Goal: Task Accomplishment & Management: Manage account settings

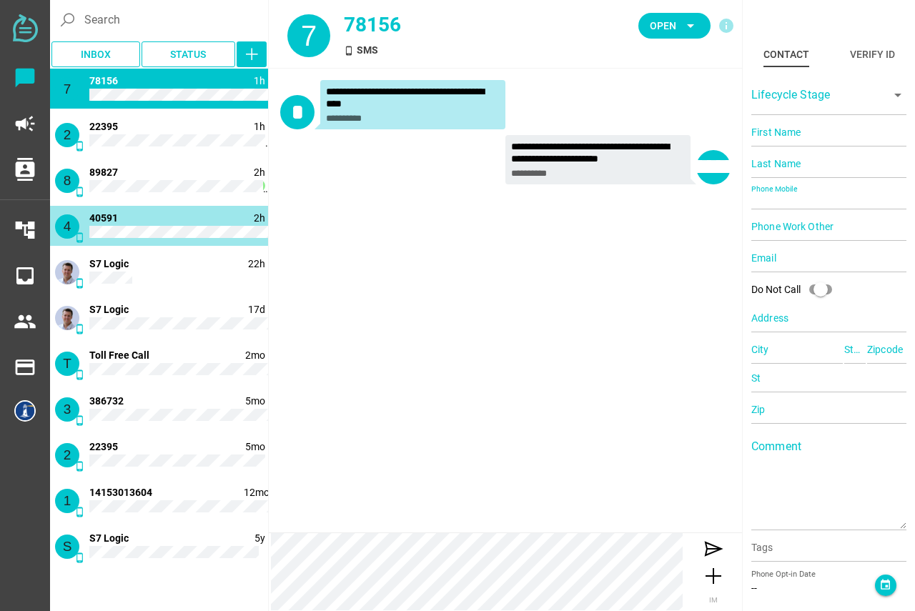
type input "40591"
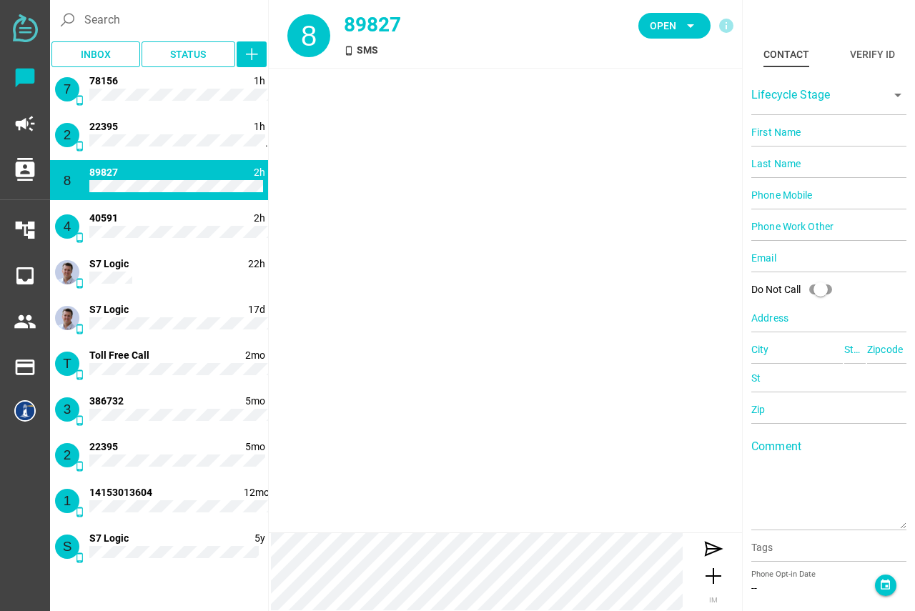
type input "89827"
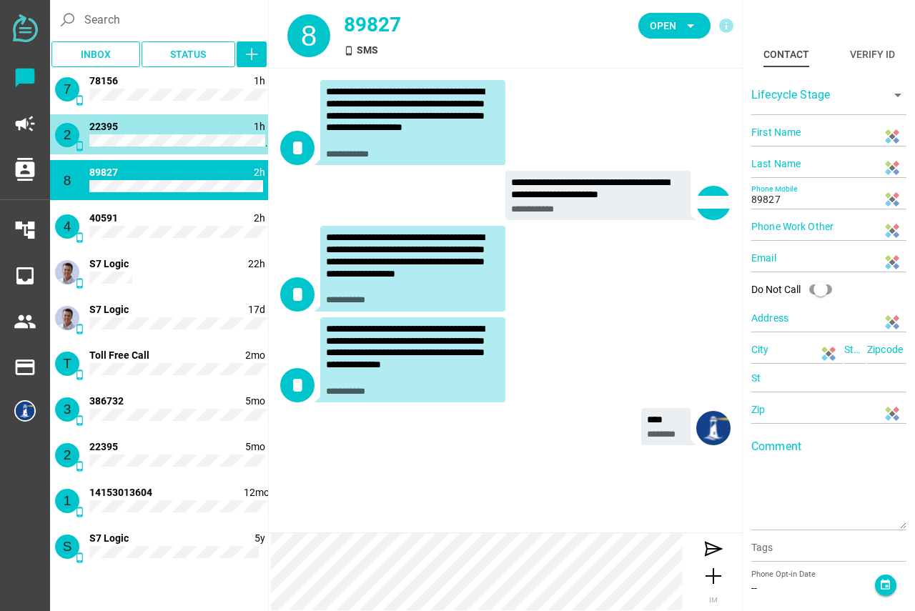
click at [162, 129] on div "2 phone_android 1h 1 22395" at bounding box center [159, 134] width 218 height 40
type input "22395"
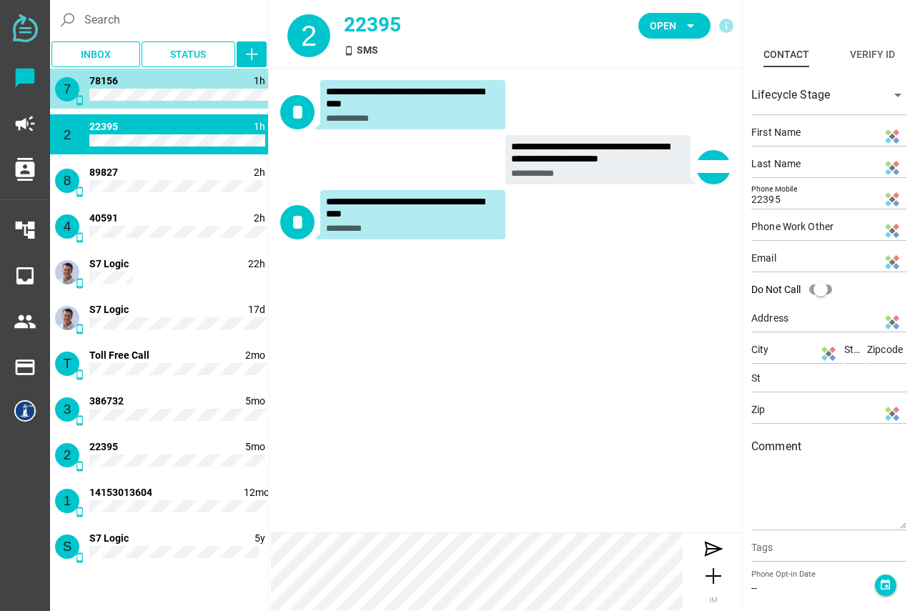
click at [164, 103] on div "7 phone_android 1h 78156" at bounding box center [159, 89] width 218 height 40
type input "78156"
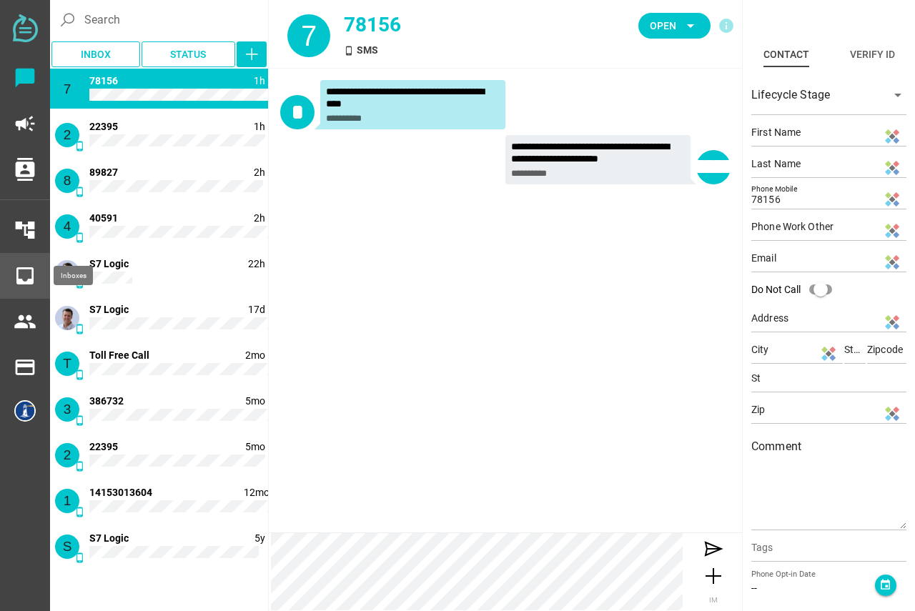
click at [26, 271] on icon "inbox" at bounding box center [25, 276] width 23 height 23
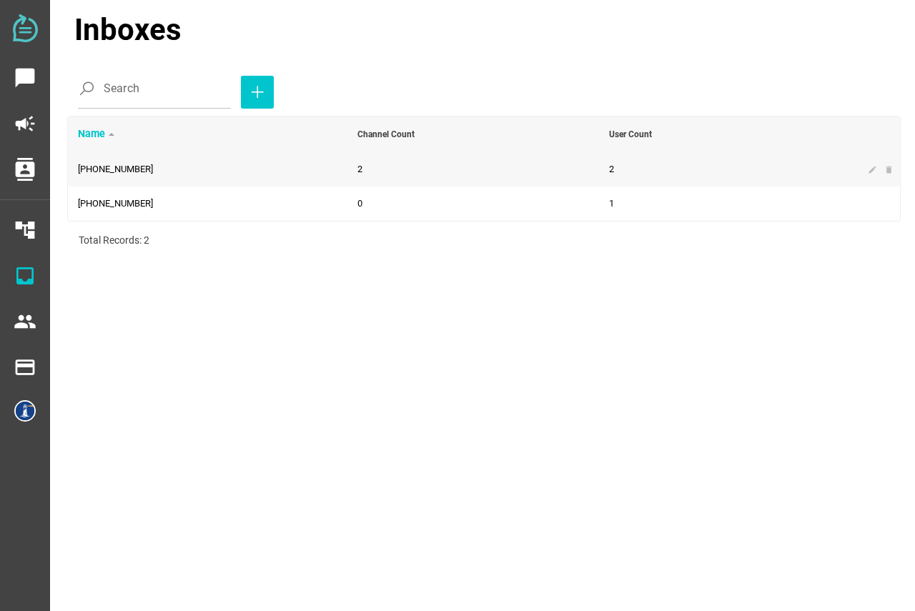
click at [113, 170] on span "[PHONE_NUMBER]" at bounding box center [115, 169] width 75 height 11
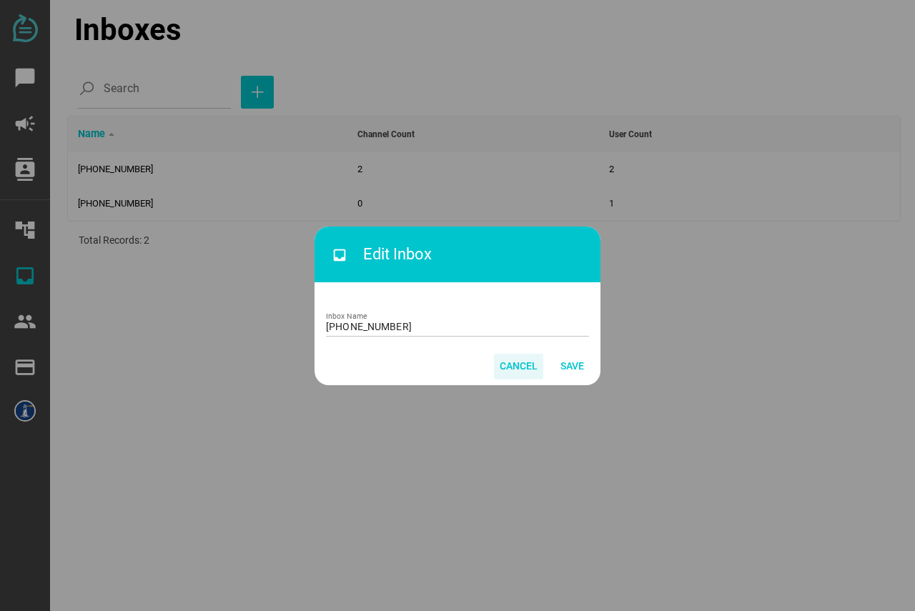
click at [519, 358] on span "Cancel" at bounding box center [519, 366] width 38 height 17
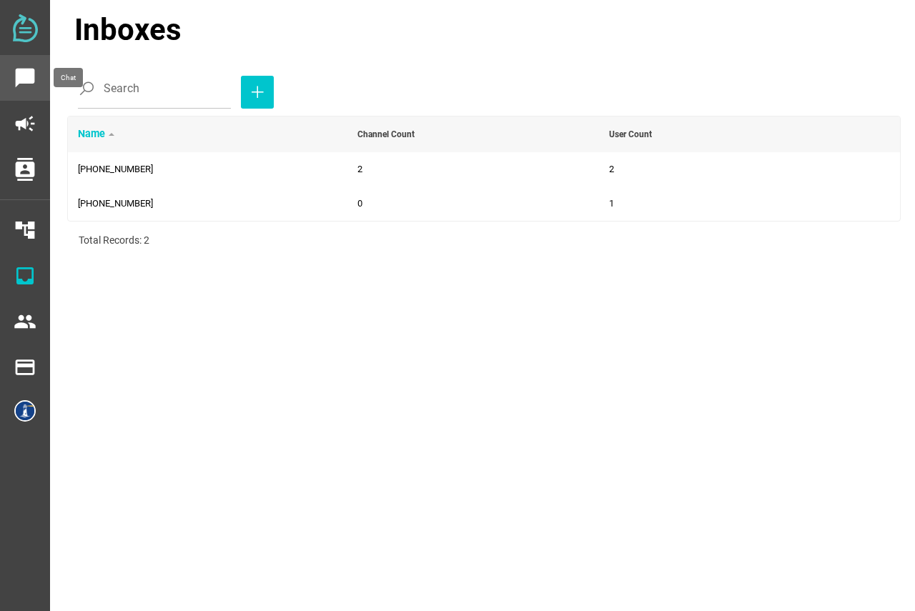
click at [25, 77] on icon "chat_bubble" at bounding box center [25, 77] width 23 height 23
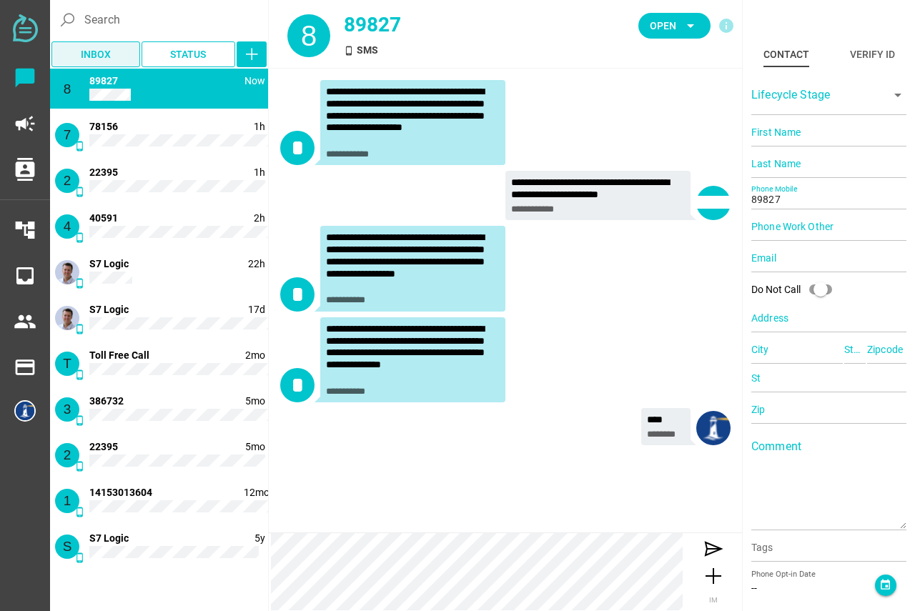
click at [105, 46] on span "Inbox" at bounding box center [96, 54] width 30 height 17
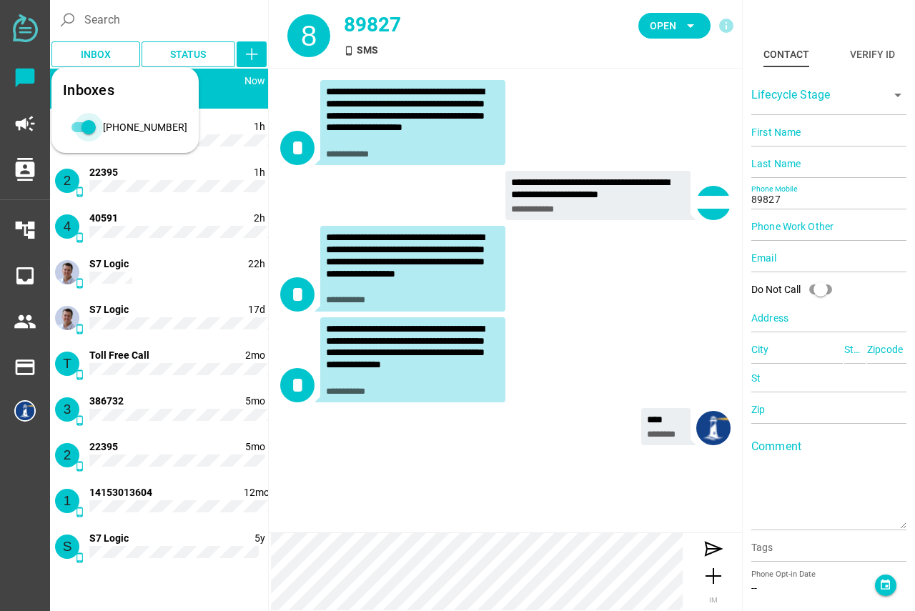
click at [107, 127] on div "[PHONE_NUMBER]" at bounding box center [145, 127] width 84 height 15
click at [127, 127] on div "[PHONE_NUMBER]" at bounding box center [145, 127] width 84 height 15
click at [82, 129] on div "415-842-0091" at bounding box center [89, 127] width 14 height 14
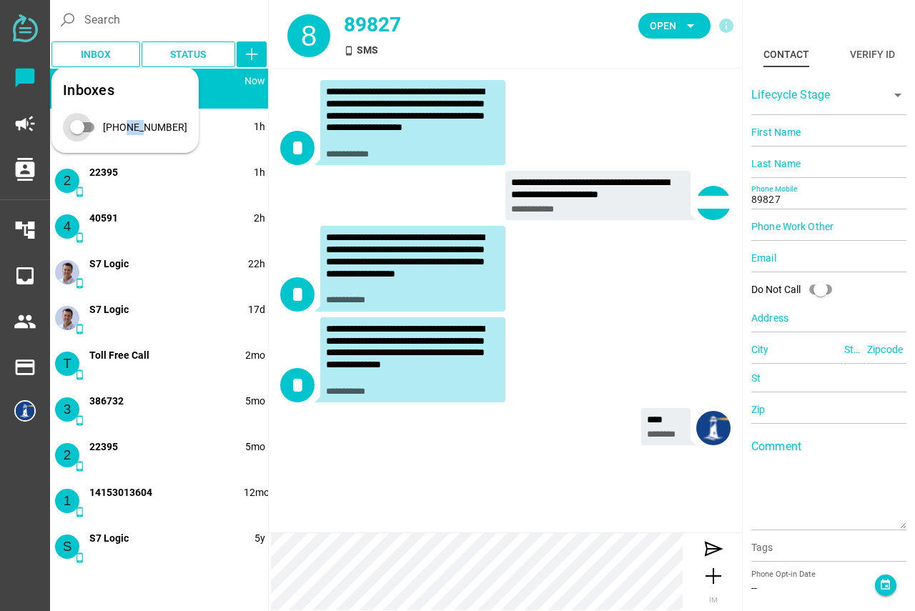
click at [80, 127] on div "415-842-0091" at bounding box center [77, 127] width 14 height 14
click at [82, 127] on div "415-842-0091" at bounding box center [89, 127] width 14 height 14
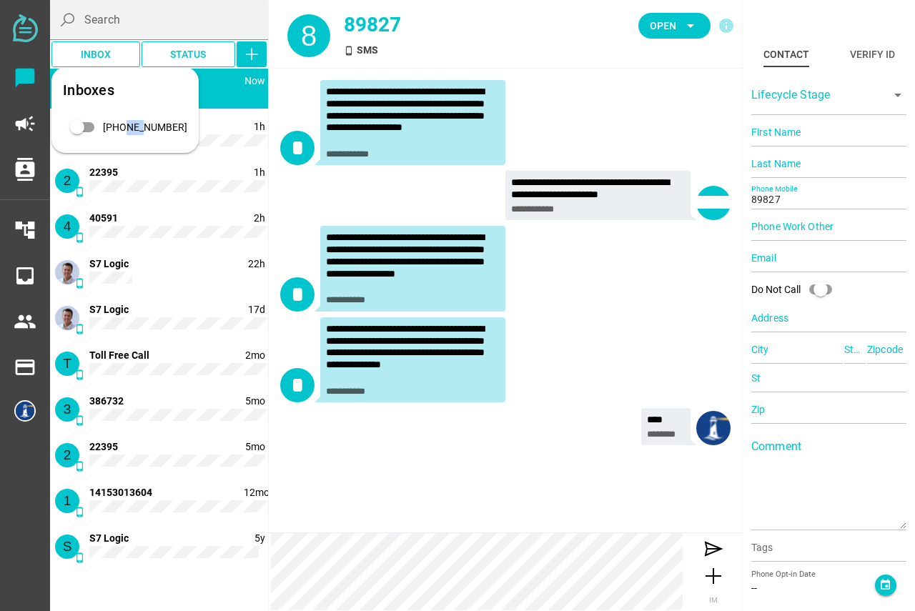
click at [192, 18] on input "Search" at bounding box center [171, 20] width 175 height 40
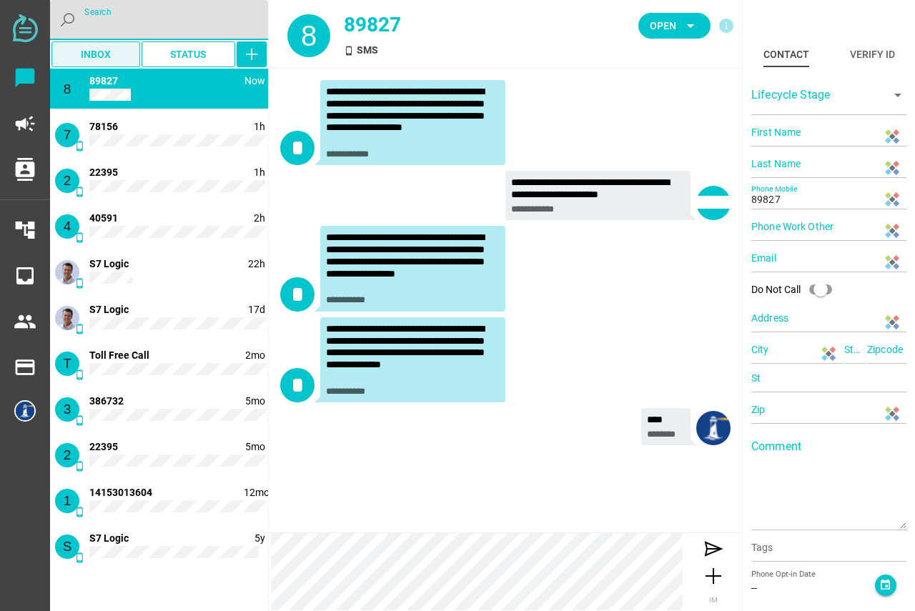
click at [98, 59] on span "Inbox" at bounding box center [96, 54] width 30 height 17
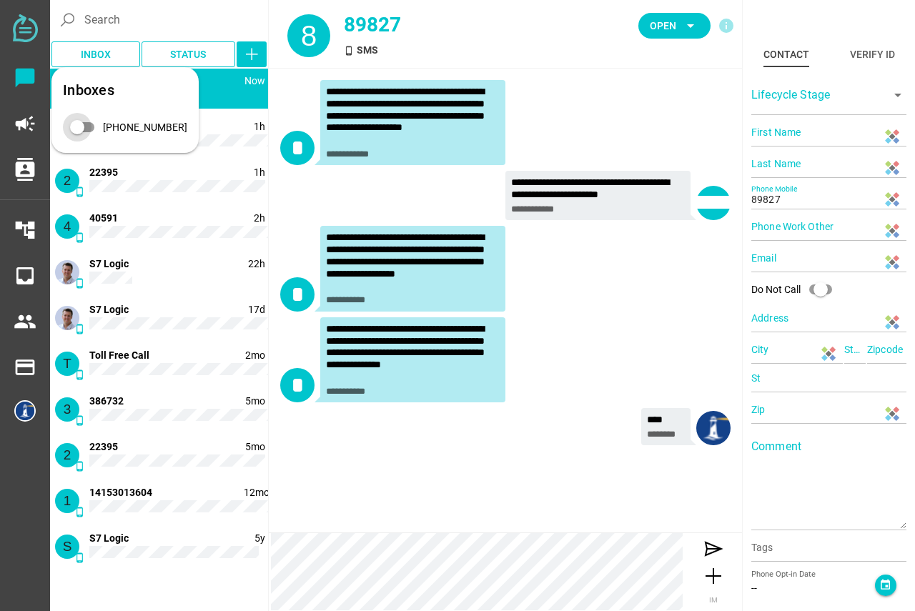
click at [78, 130] on div "415-842-0091" at bounding box center [77, 127] width 14 height 14
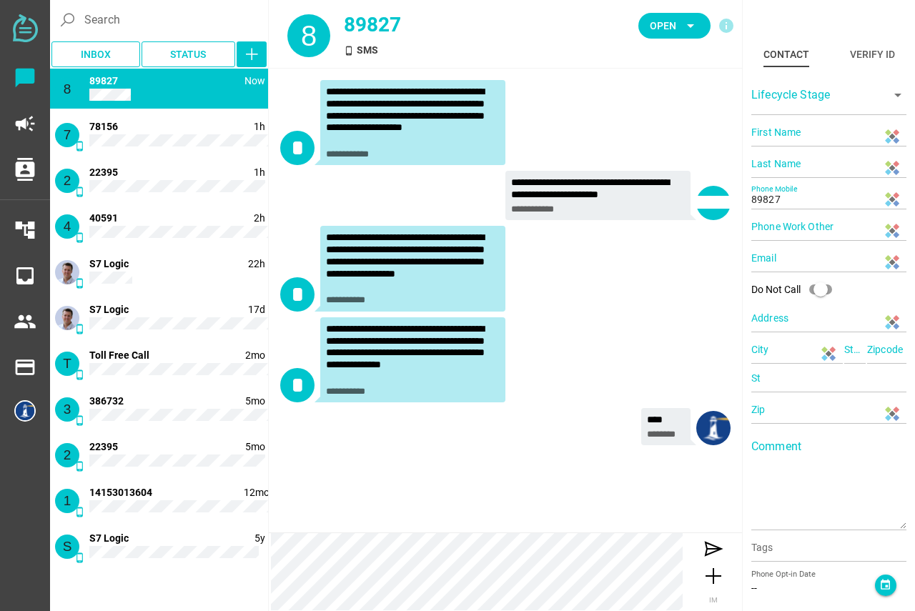
click at [559, 34] on div "Open arrow_drop_down info" at bounding box center [632, 34] width 221 height 68
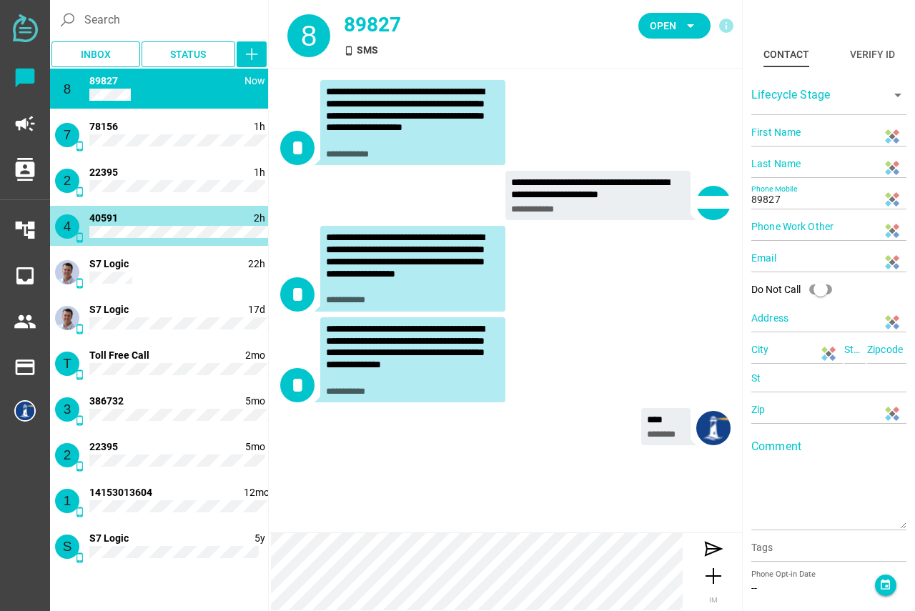
click at [167, 225] on div "4 phone_android 2h 40591" at bounding box center [159, 226] width 218 height 40
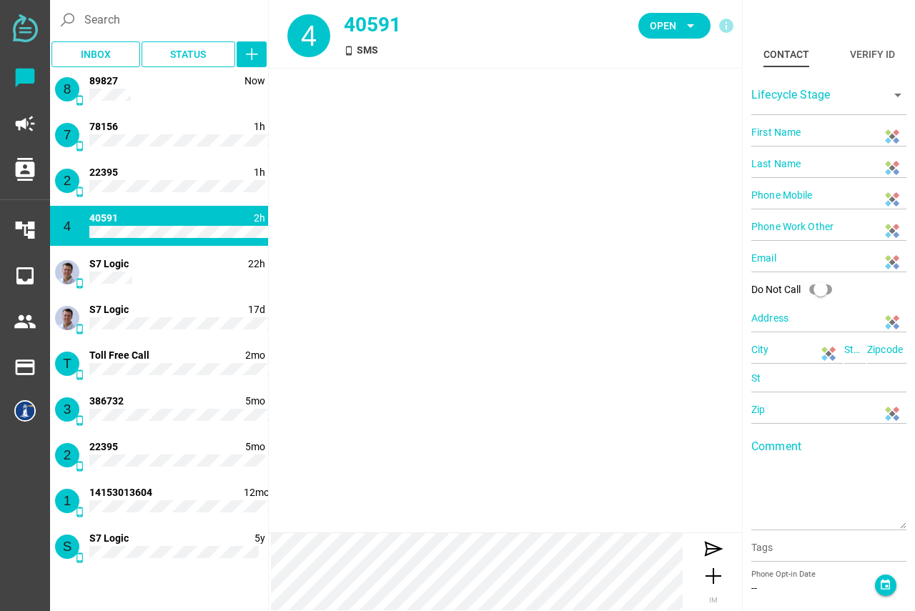
type input "40591"
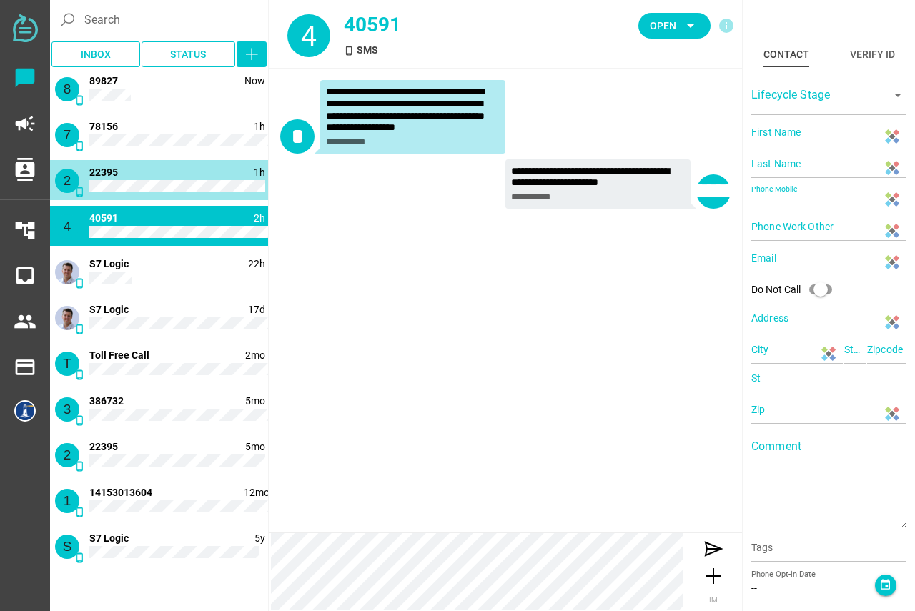
type input "22395"
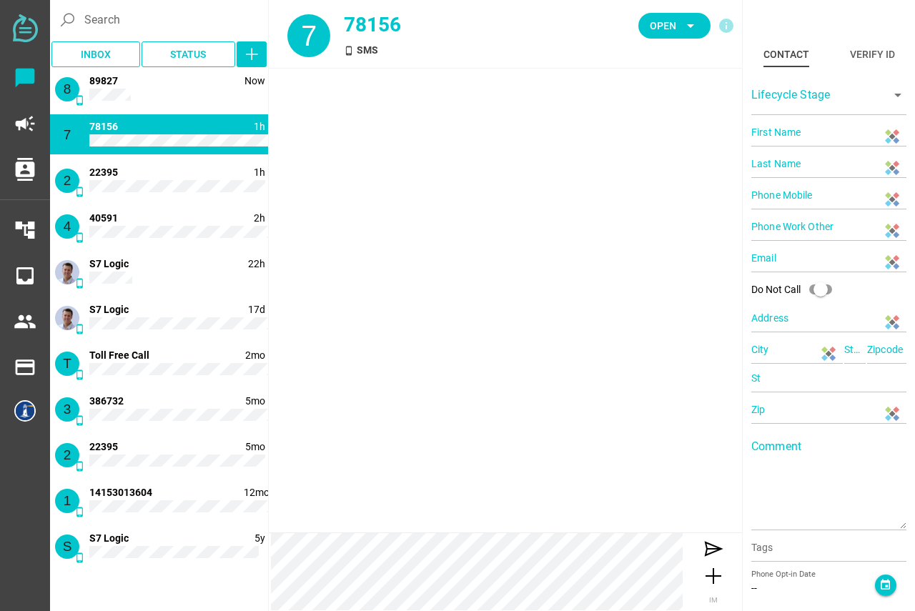
type input "78156"
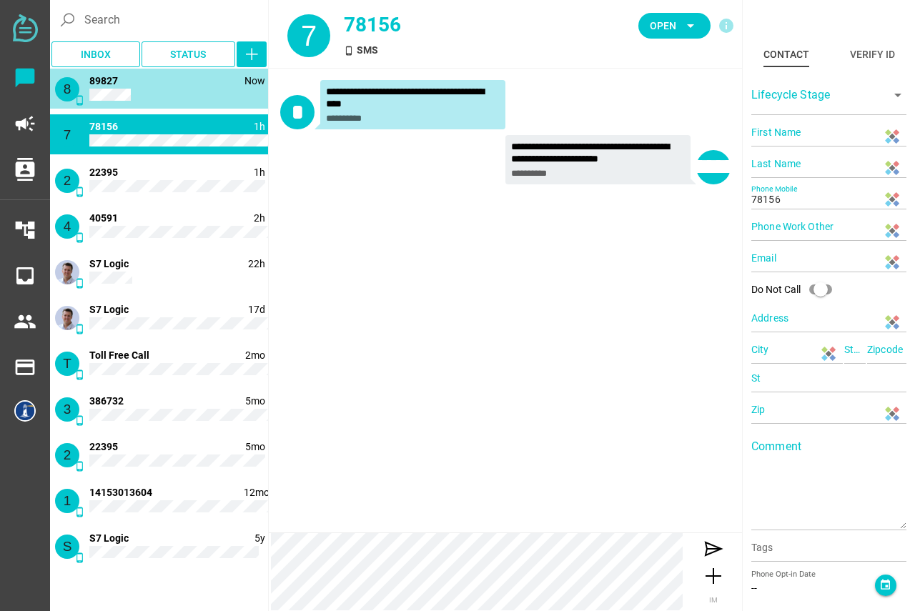
click at [150, 97] on div "8 phone_android Now 89827" at bounding box center [159, 89] width 218 height 40
type input "89827"
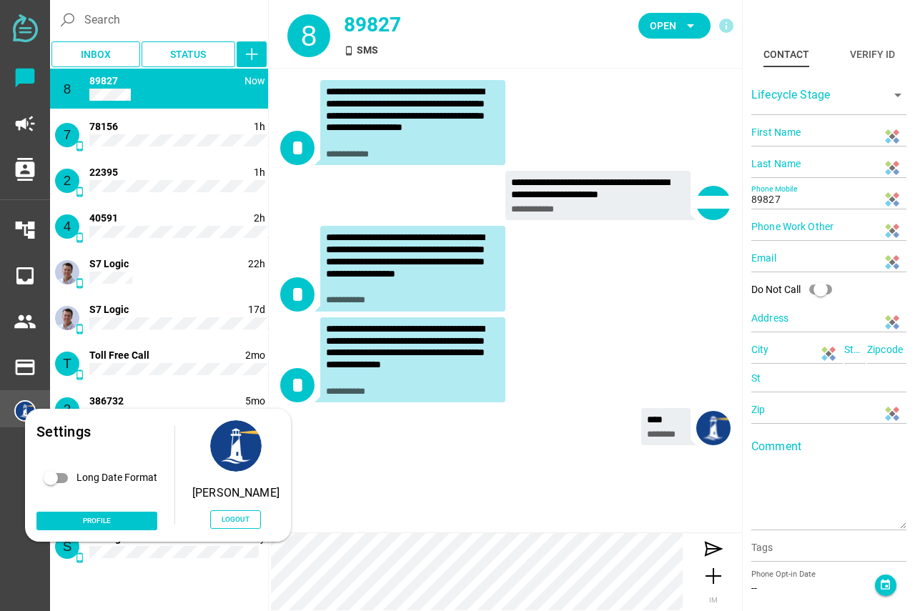
click at [29, 415] on div "Settings Long Date Format Profile [PERSON_NAME] Logout" at bounding box center [158, 475] width 266 height 133
click at [222, 509] on div "[PERSON_NAME] Logout" at bounding box center [235, 475] width 87 height 110
click at [225, 520] on span "Logout" at bounding box center [236, 519] width 28 height 12
